Goal: Obtain resource: Obtain resource

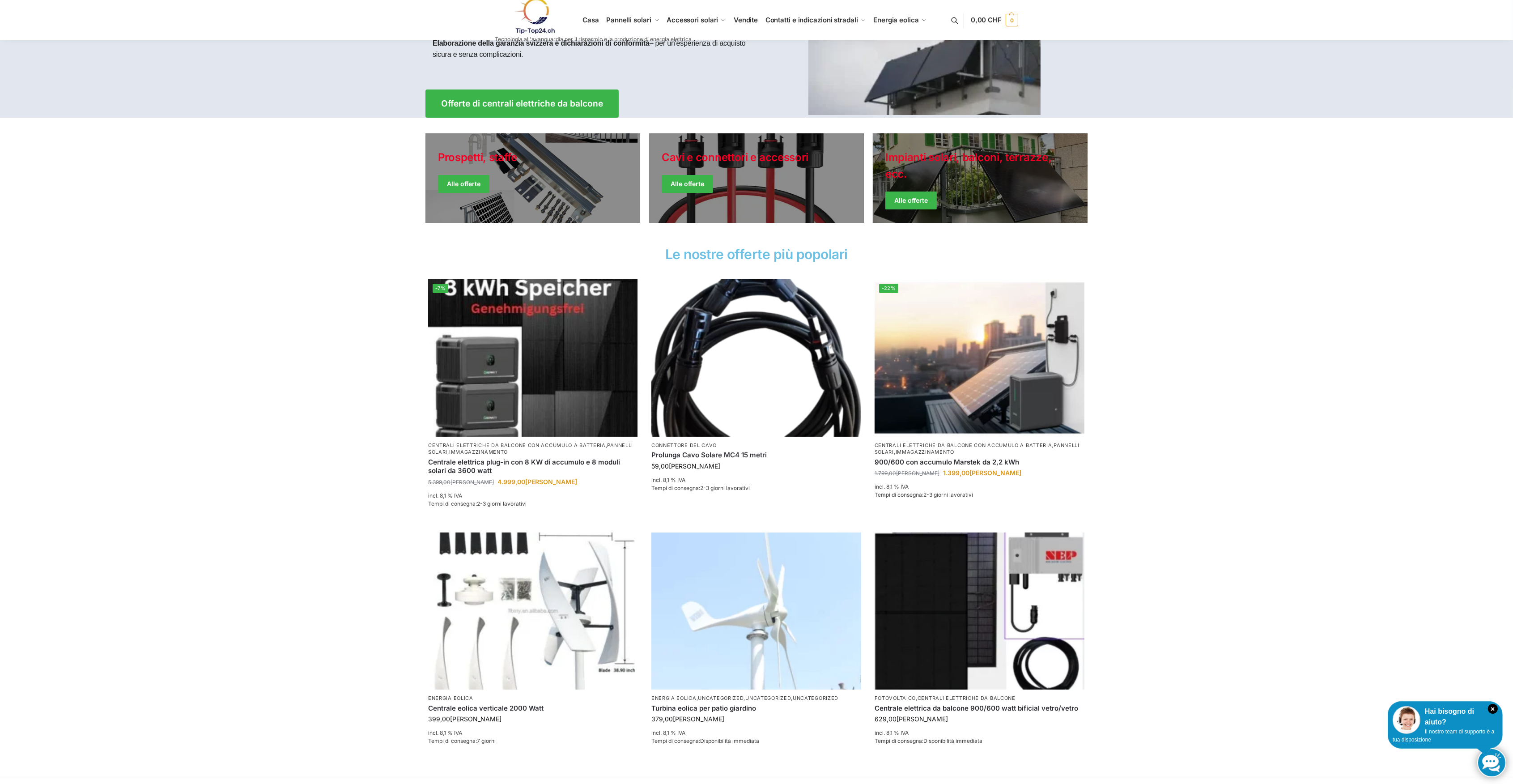
scroll to position [119, 0]
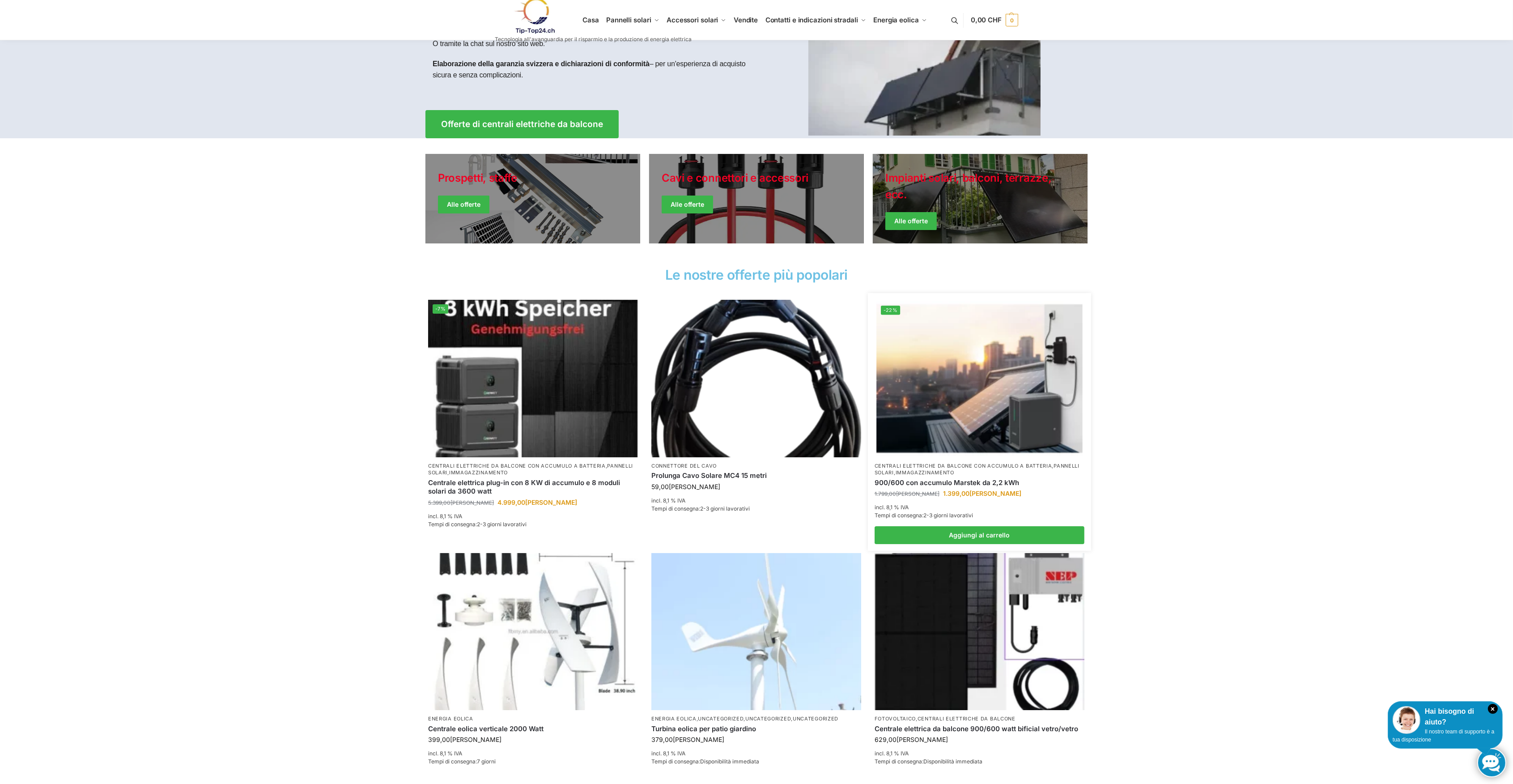
click at [971, 383] on img at bounding box center [979, 378] width 206 height 154
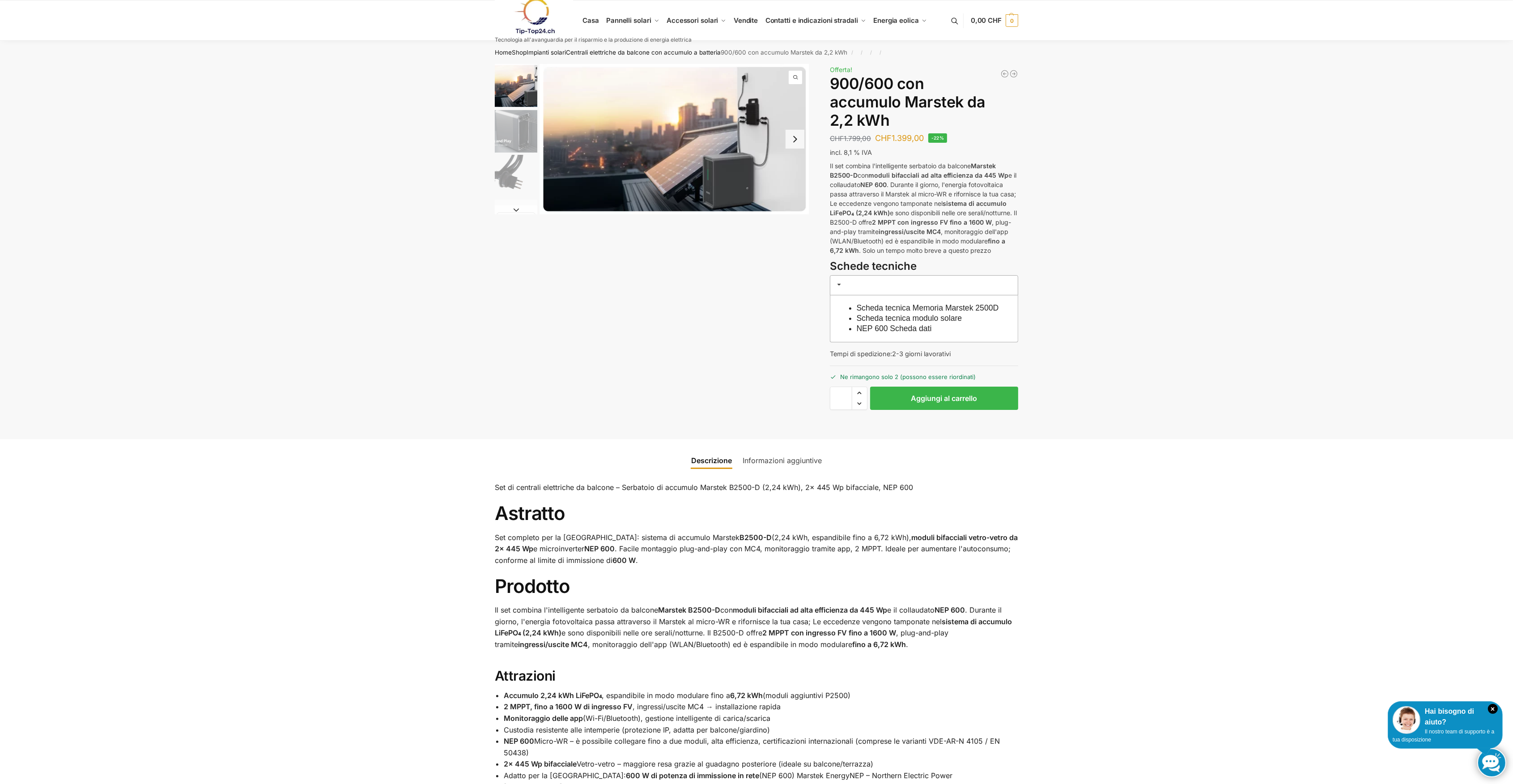
click at [898, 333] on link "NEP 600 Scheda dati" at bounding box center [894, 328] width 75 height 9
click at [926, 322] on link "Scheda tecnica modulo solare" at bounding box center [910, 318] width 106 height 9
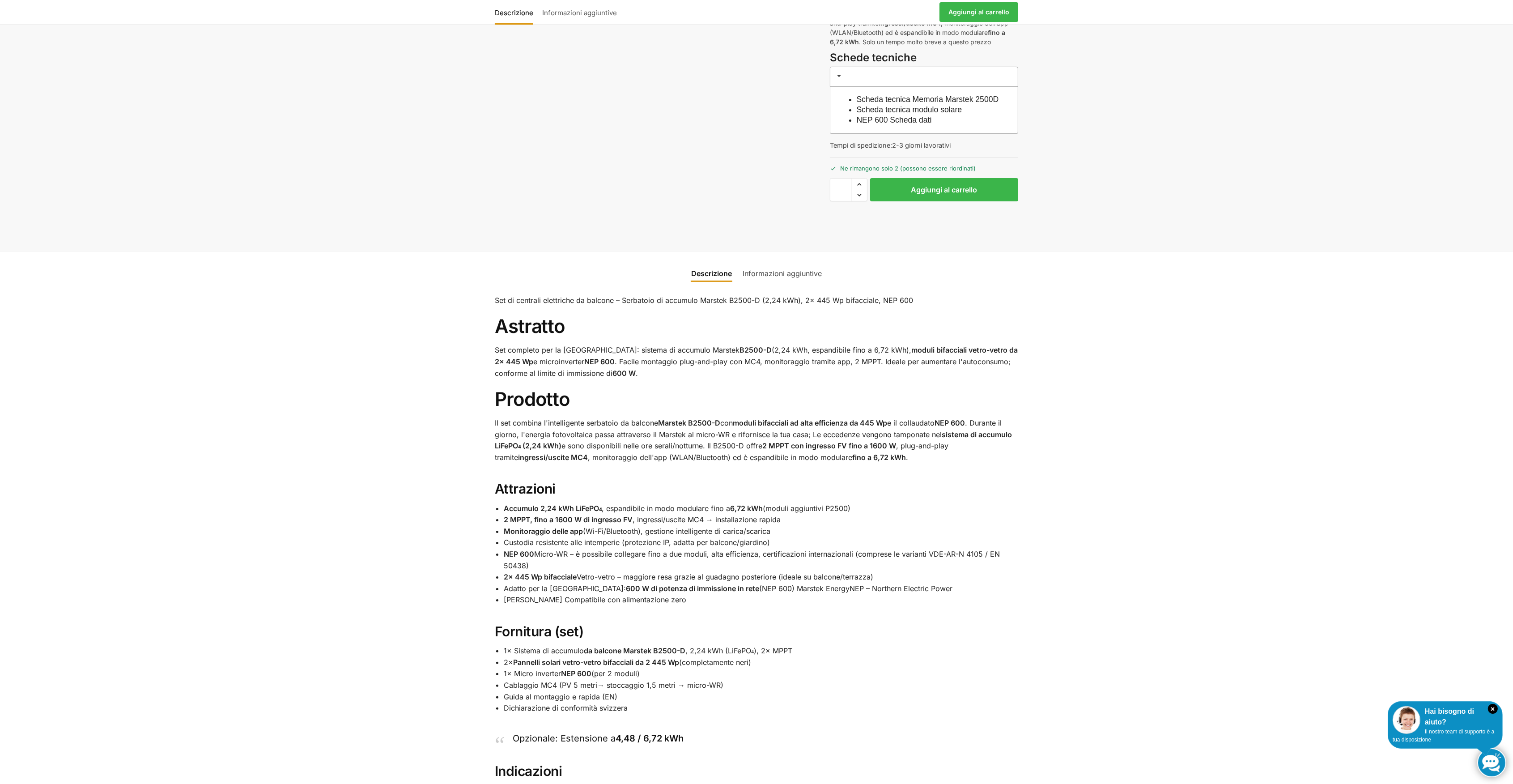
scroll to position [179, 0]
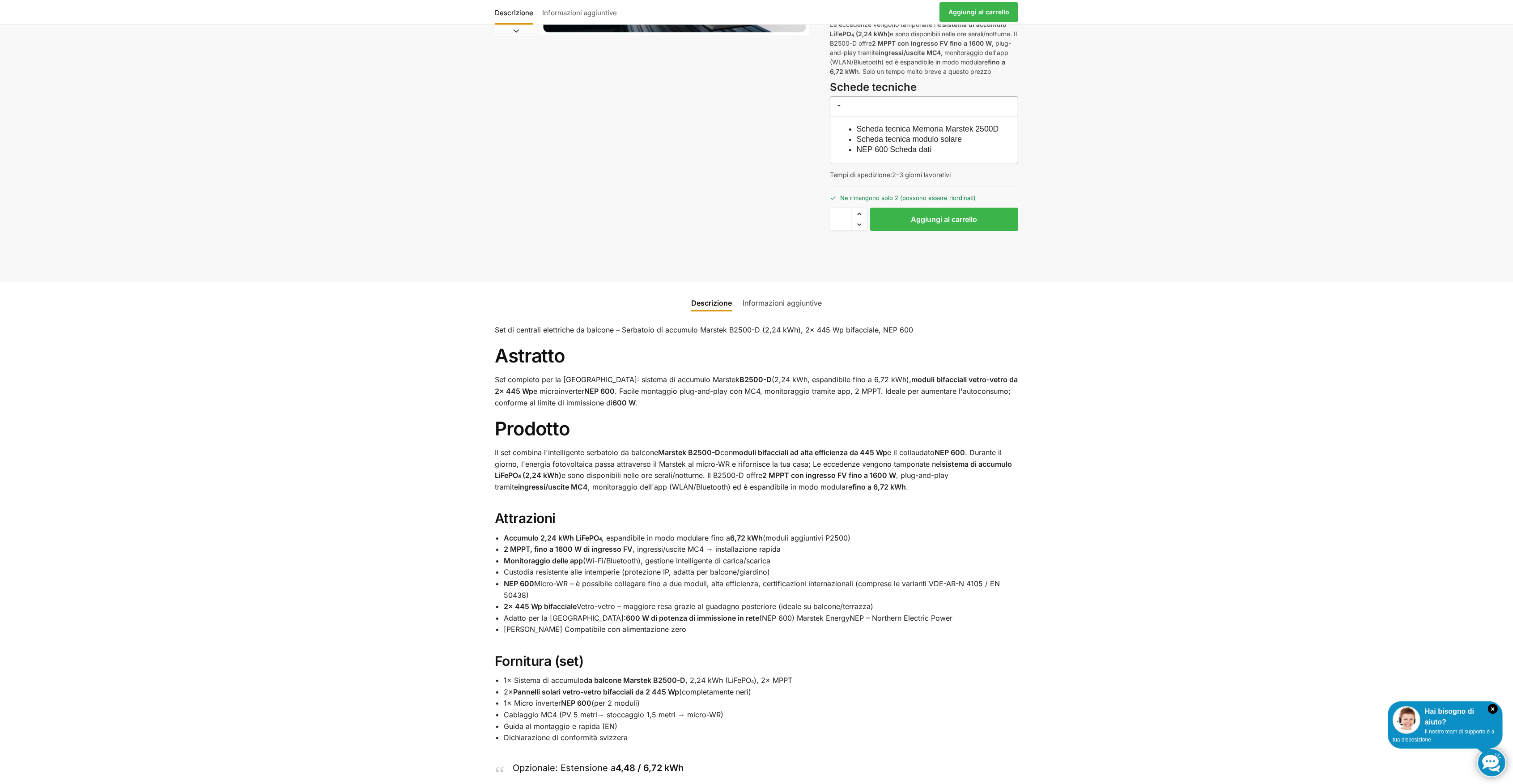
click at [917, 154] on link "NEP 600 Scheda dati" at bounding box center [894, 149] width 75 height 9
